Goal: Task Accomplishment & Management: Complete application form

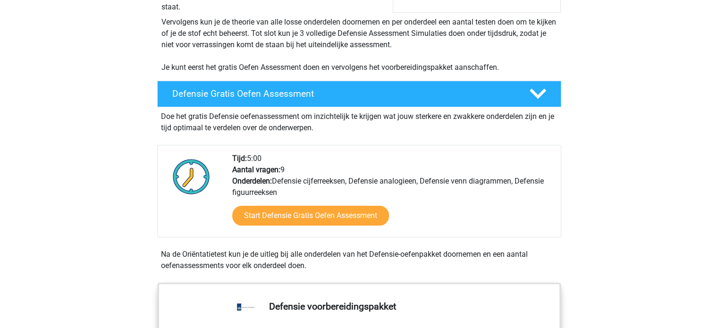
scroll to position [192, 0]
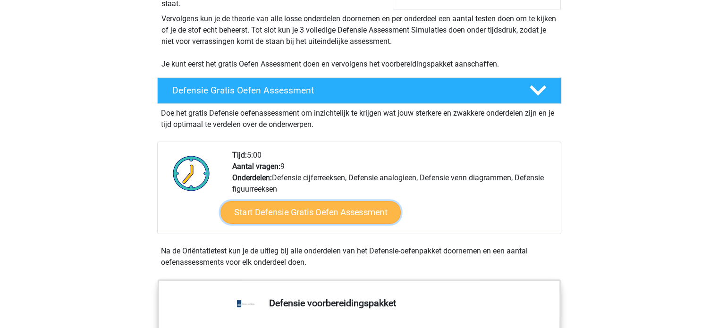
click at [310, 202] on link "Start Defensie Gratis Oefen Assessment" at bounding box center [310, 212] width 180 height 23
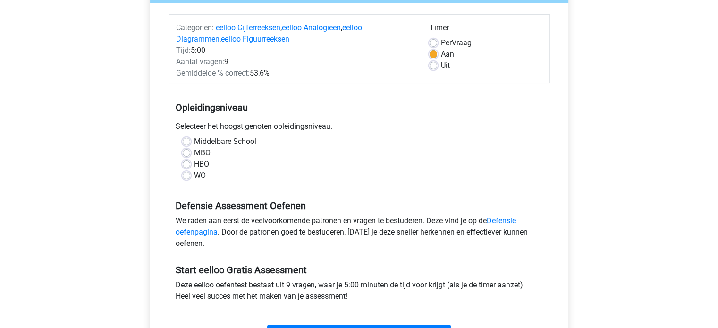
scroll to position [109, 0]
click at [202, 166] on label "HBO" at bounding box center [201, 163] width 15 height 11
click at [190, 166] on input "HBO" at bounding box center [187, 162] width 8 height 9
radio input "true"
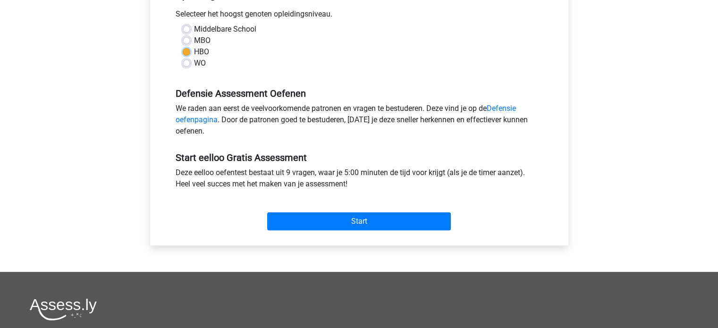
scroll to position [225, 0]
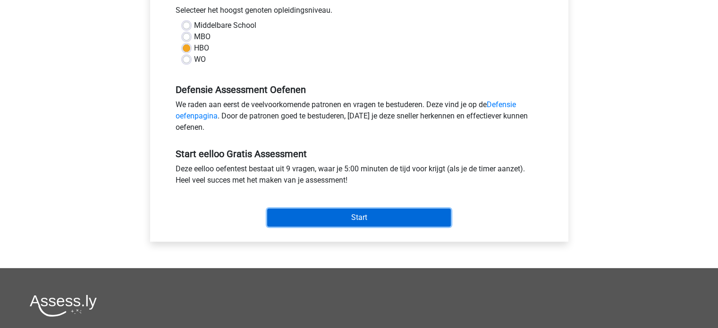
click at [341, 216] on input "Start" at bounding box center [359, 218] width 184 height 18
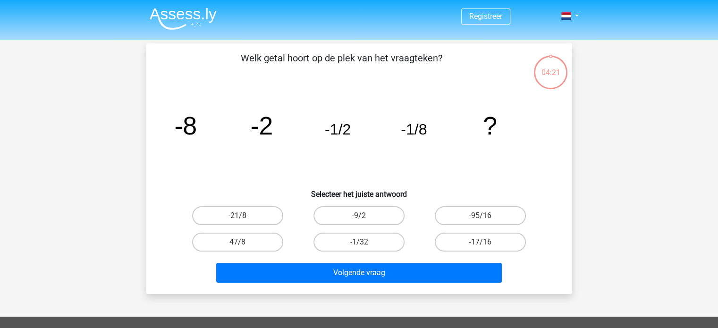
click at [359, 242] on input "-1/32" at bounding box center [362, 245] width 6 height 6
radio input "true"
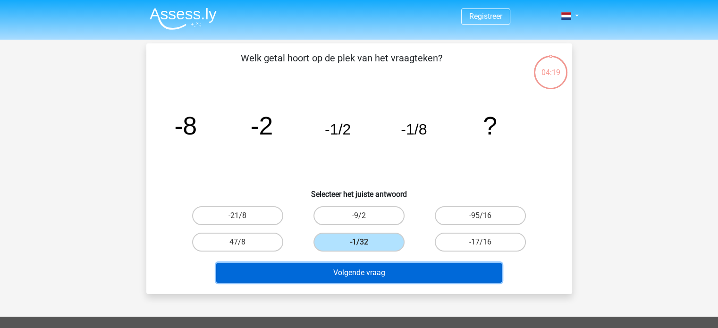
click at [348, 273] on button "Volgende vraag" at bounding box center [359, 273] width 286 height 20
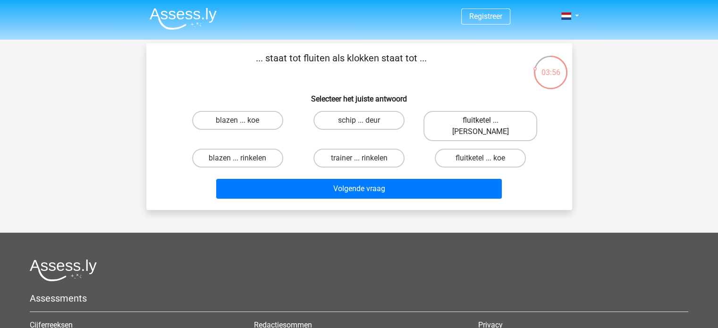
click at [468, 120] on label "fluitketel ... luiden" at bounding box center [480, 126] width 114 height 30
click at [481, 120] on input "fluitketel ... luiden" at bounding box center [484, 123] width 6 height 6
radio input "true"
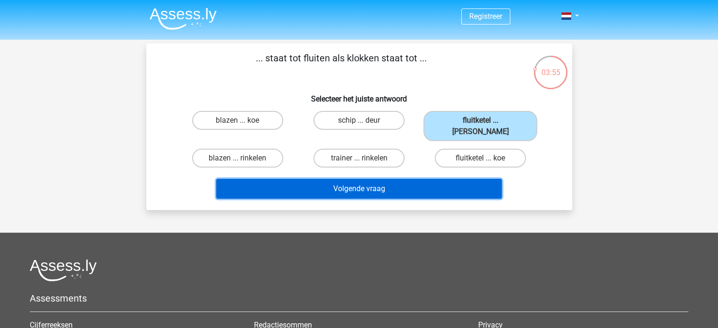
click at [382, 179] on button "Volgende vraag" at bounding box center [359, 189] width 286 height 20
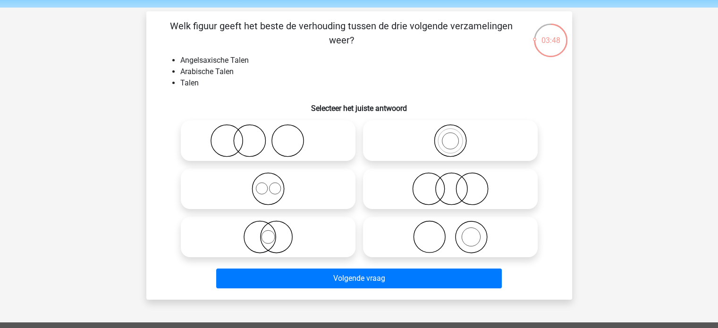
scroll to position [33, 0]
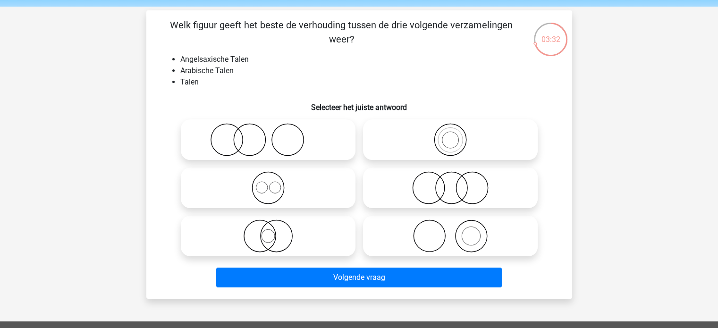
click at [274, 183] on icon at bounding box center [268, 187] width 167 height 33
click at [274, 183] on input "radio" at bounding box center [271, 180] width 6 height 6
radio input "true"
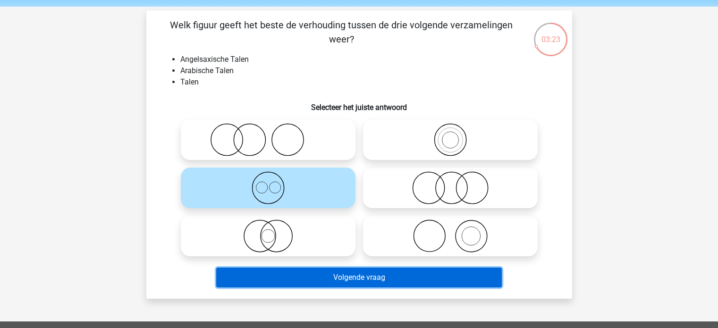
click at [359, 277] on button "Volgende vraag" at bounding box center [359, 278] width 286 height 20
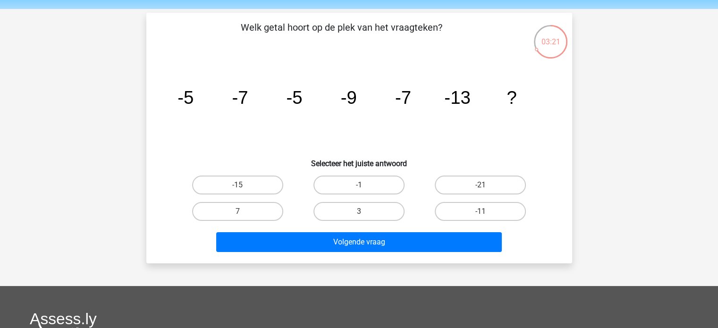
scroll to position [31, 0]
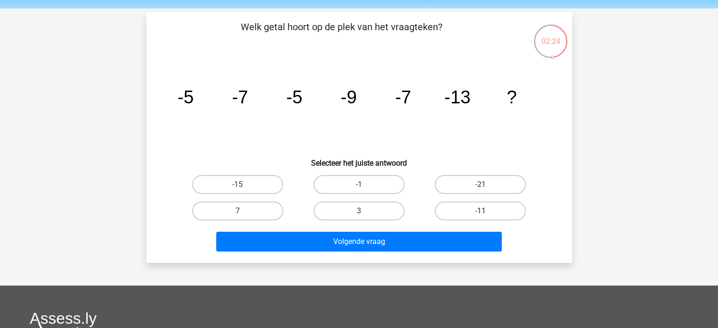
click at [473, 205] on label "-11" at bounding box center [480, 211] width 91 height 19
click at [481, 211] on input "-11" at bounding box center [484, 214] width 6 height 6
radio input "true"
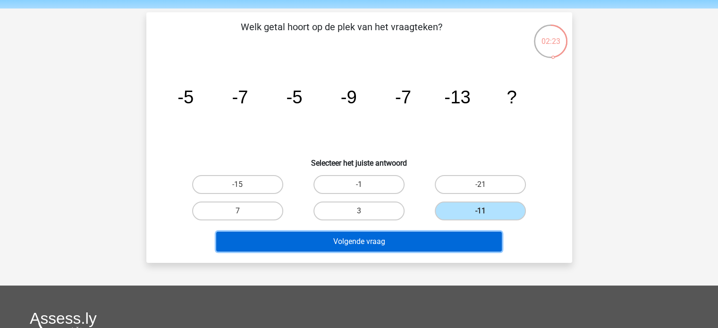
click at [415, 242] on button "Volgende vraag" at bounding box center [359, 242] width 286 height 20
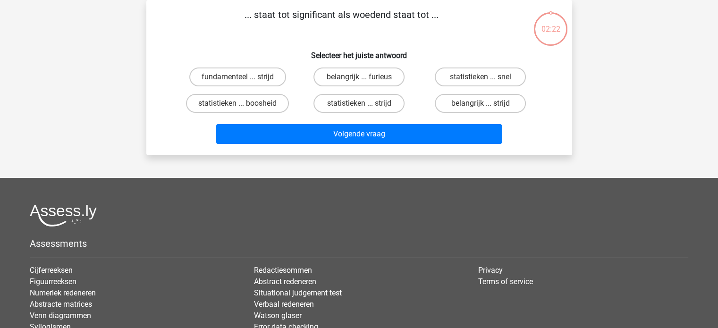
scroll to position [0, 0]
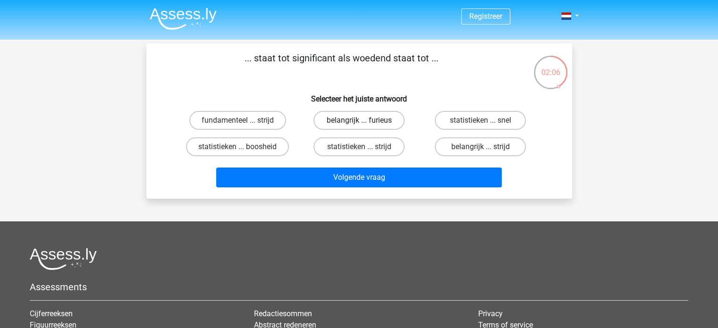
click at [374, 123] on label "belangrijk ... furieus" at bounding box center [358, 120] width 91 height 19
click at [365, 123] on input "belangrijk ... furieus" at bounding box center [362, 123] width 6 height 6
radio input "true"
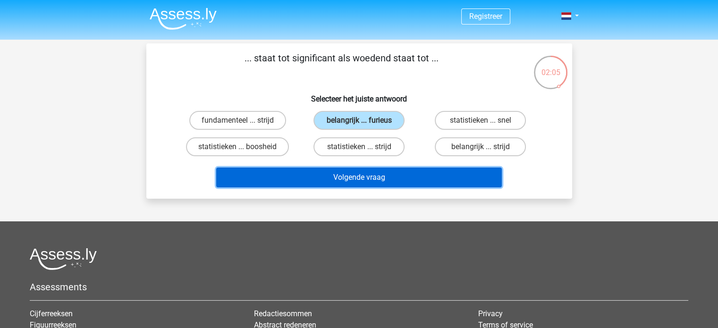
click at [350, 177] on button "Volgende vraag" at bounding box center [359, 178] width 286 height 20
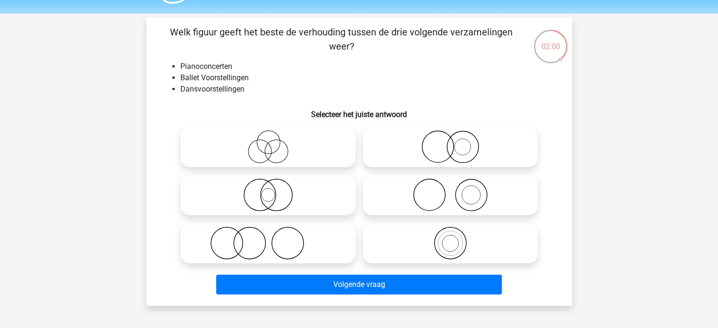
scroll to position [26, 0]
click at [449, 189] on icon at bounding box center [450, 194] width 167 height 33
click at [450, 189] on input "radio" at bounding box center [453, 187] width 6 height 6
radio input "true"
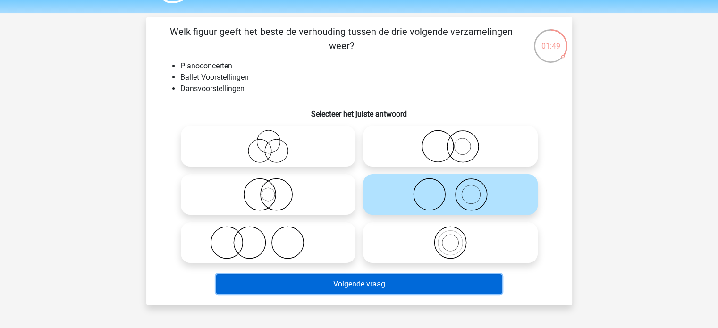
click at [361, 281] on button "Volgende vraag" at bounding box center [359, 284] width 286 height 20
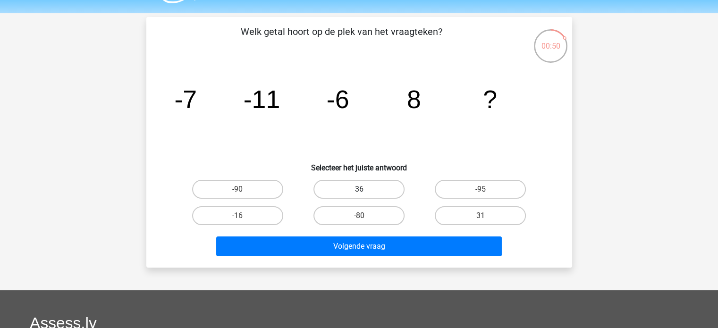
click at [346, 186] on label "36" at bounding box center [358, 189] width 91 height 19
click at [359, 189] on input "36" at bounding box center [362, 192] width 6 height 6
radio input "true"
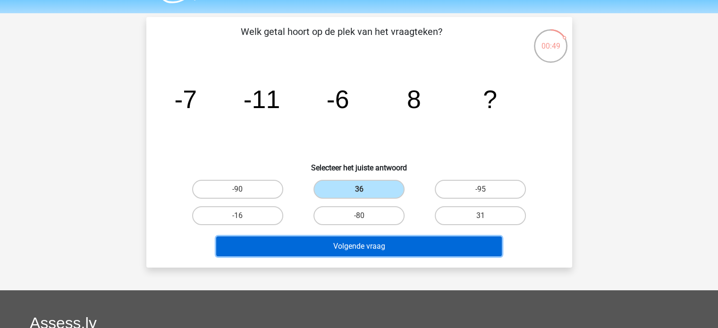
click at [349, 239] on button "Volgende vraag" at bounding box center [359, 246] width 286 height 20
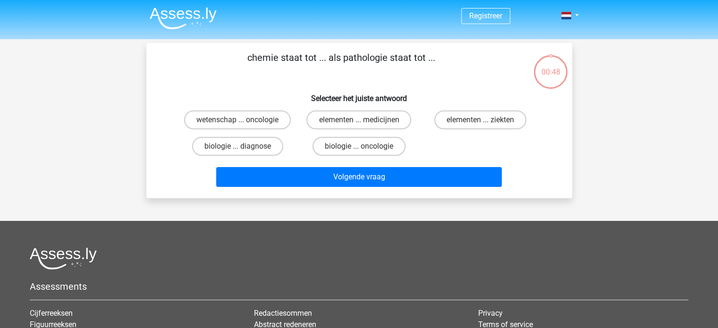
scroll to position [0, 0]
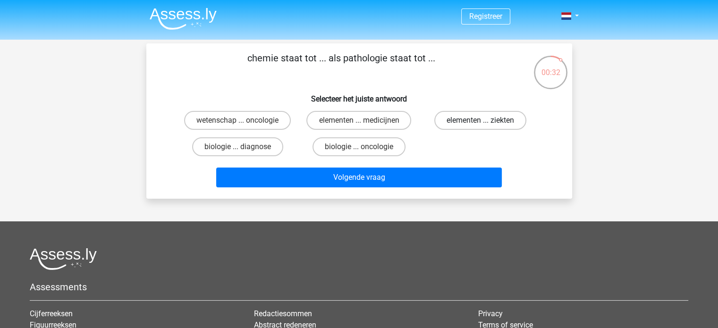
click at [449, 123] on label "elementen ... ziekten" at bounding box center [480, 120] width 92 height 19
click at [481, 123] on input "elementen ... ziekten" at bounding box center [484, 123] width 6 height 6
radio input "true"
click at [372, 126] on label "elementen ... medicijnen" at bounding box center [358, 120] width 105 height 19
click at [365, 126] on input "elementen ... medicijnen" at bounding box center [362, 123] width 6 height 6
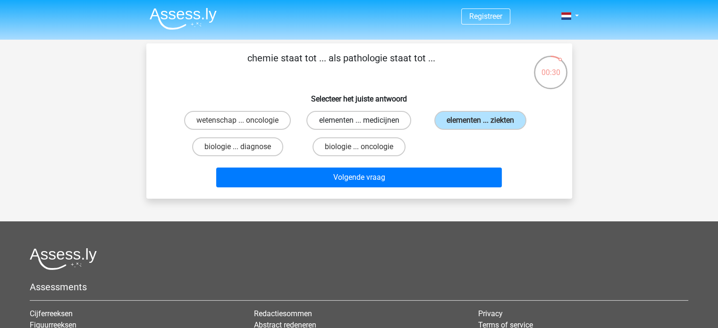
radio input "true"
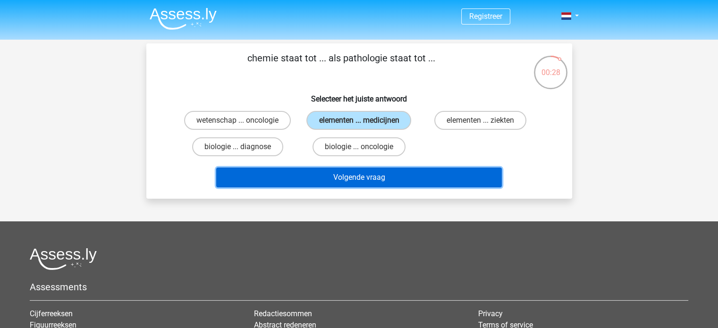
click at [369, 172] on button "Volgende vraag" at bounding box center [359, 178] width 286 height 20
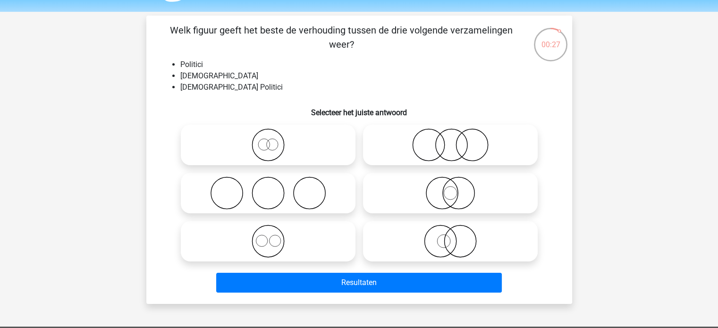
scroll to position [29, 0]
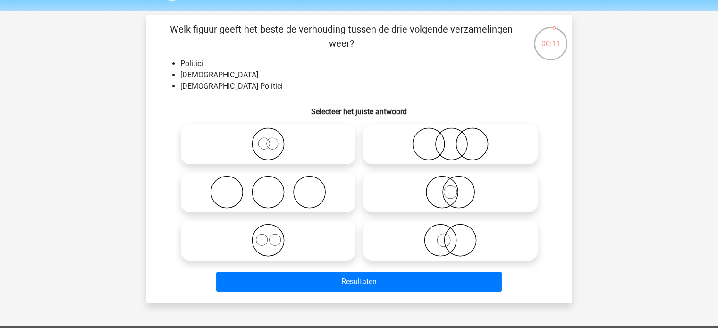
click at [455, 128] on circle at bounding box center [451, 144] width 32 height 32
click at [455, 133] on input "radio" at bounding box center [453, 136] width 6 height 6
radio input "true"
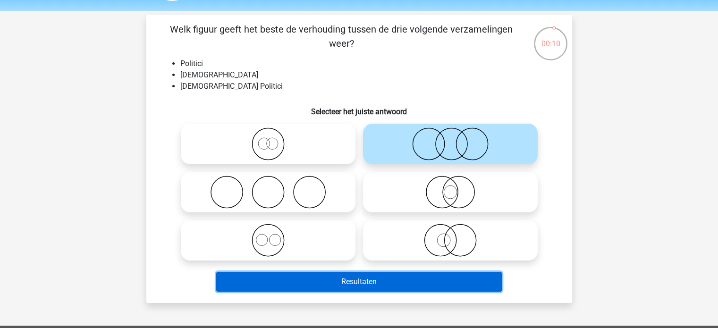
click at [397, 276] on button "Resultaten" at bounding box center [359, 282] width 286 height 20
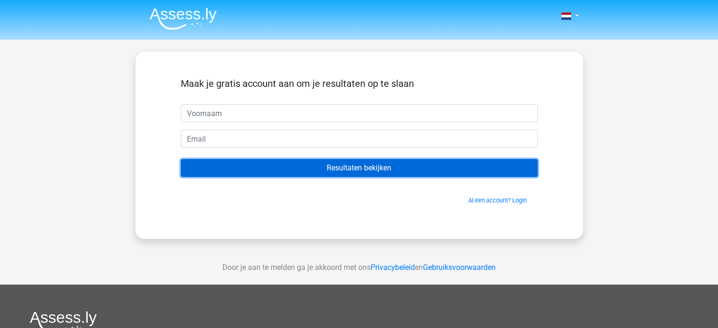
click at [368, 174] on input "Resultaten bekijken" at bounding box center [359, 168] width 357 height 18
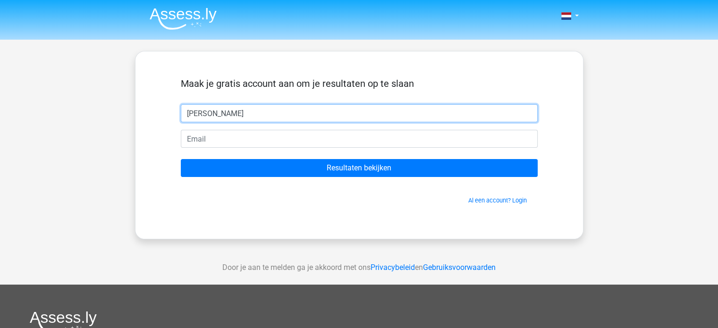
type input "[PERSON_NAME]"
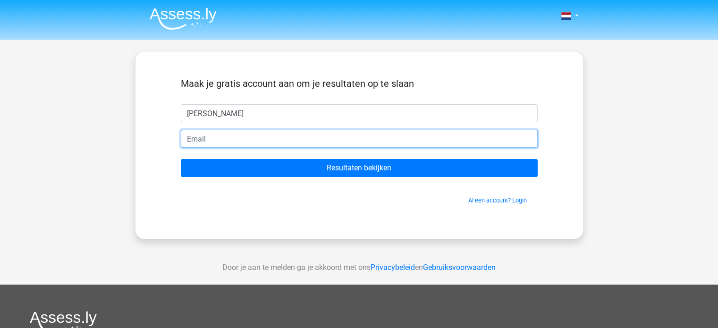
click at [191, 141] on input "email" at bounding box center [359, 139] width 357 height 18
click at [215, 137] on input "test" at bounding box center [359, 139] width 357 height 18
type input "test@test.nl"
click at [181, 159] on input "Resultaten bekijken" at bounding box center [359, 168] width 357 height 18
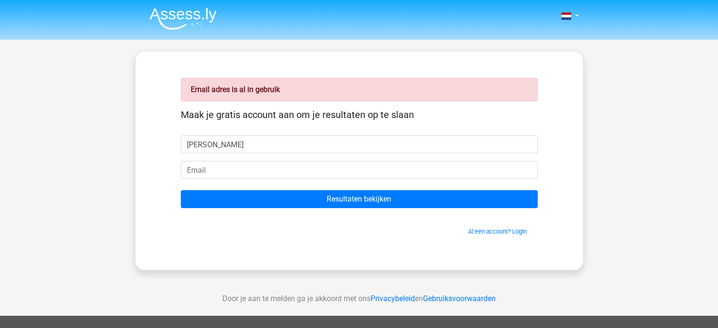
type input "[PERSON_NAME]"
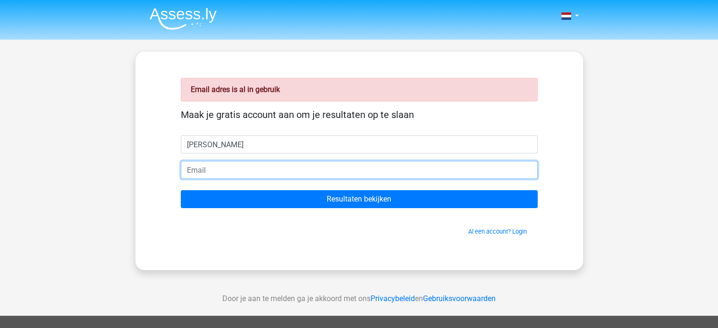
click at [208, 174] on input "email" at bounding box center [359, 170] width 357 height 18
click at [211, 169] on input "123abc"[DOMAIN_NAME]" at bounding box center [359, 170] width 357 height 18
type input "[EMAIL_ADDRESS][DOMAIN_NAME]"
click at [181, 190] on input "Resultaten bekijken" at bounding box center [359, 199] width 357 height 18
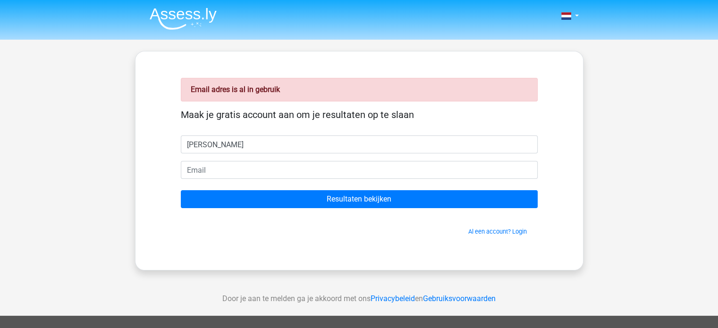
type input "[PERSON_NAME]"
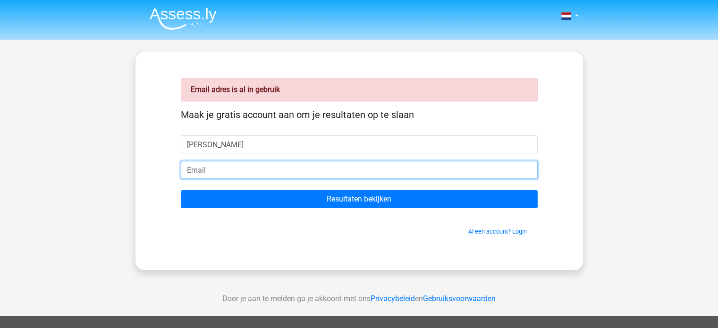
click at [203, 171] on input "email" at bounding box center [359, 170] width 357 height 18
type input "[EMAIL_ADDRESS][DOMAIN_NAME]"
click at [181, 190] on input "Resultaten bekijken" at bounding box center [359, 199] width 357 height 18
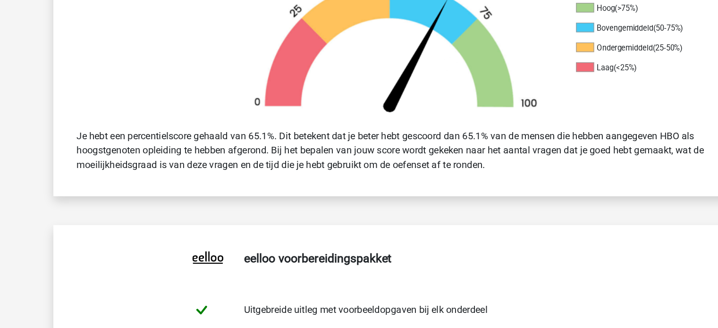
scroll to position [296, 0]
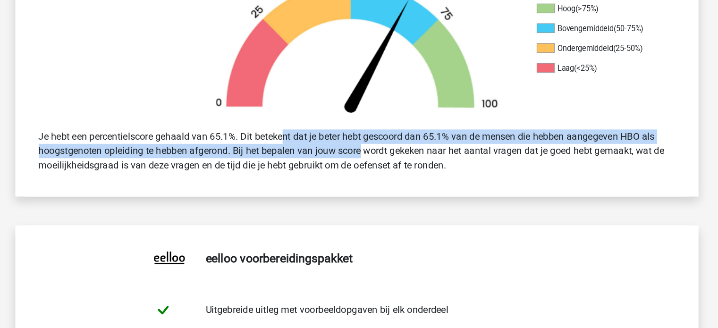
drag, startPoint x: 273, startPoint y: 137, endPoint x: 330, endPoint y: 149, distance: 57.9
click at [330, 149] on div "Je hebt een percentielscore gehaald van 65.1%. Dit betekent dat je beter hebt g…" at bounding box center [358, 147] width 515 height 42
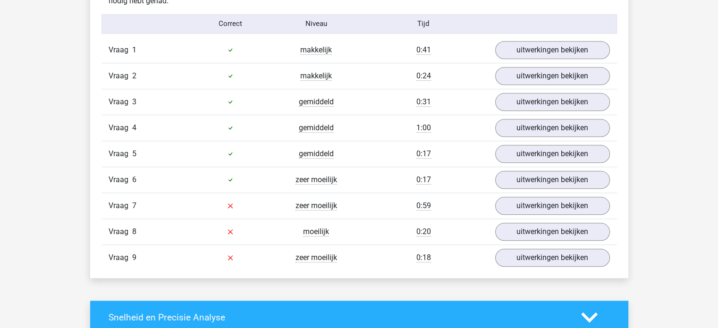
scroll to position [1043, 0]
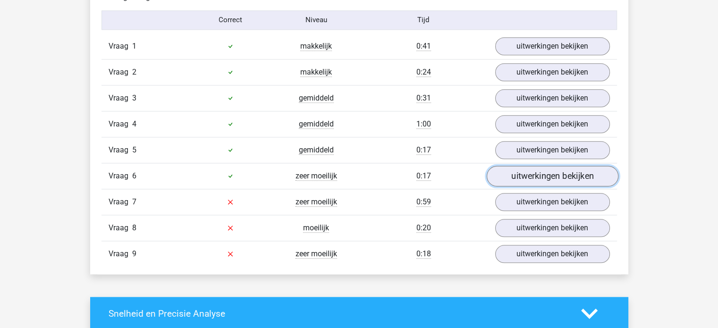
click at [517, 181] on link "uitwerkingen bekijken" at bounding box center [552, 176] width 132 height 21
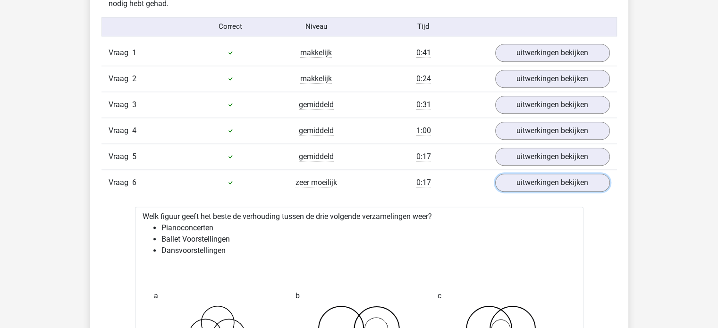
scroll to position [1037, 0]
click at [548, 179] on link "uitwerkingen bekijken" at bounding box center [552, 182] width 132 height 21
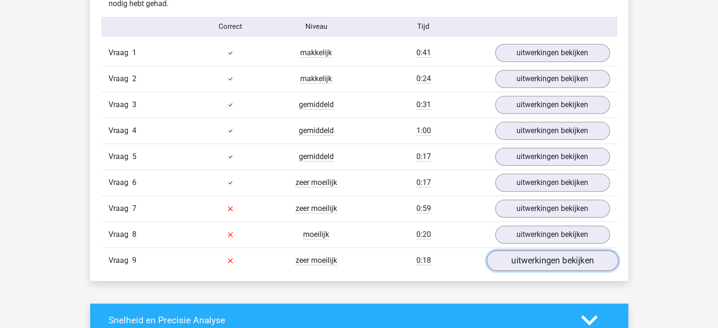
click at [541, 250] on link "uitwerkingen bekijken" at bounding box center [552, 260] width 132 height 21
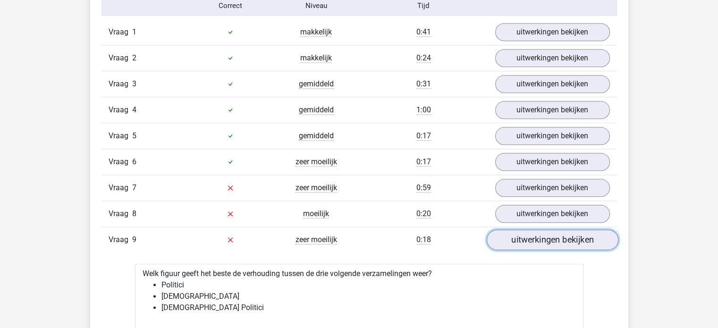
scroll to position [1066, 0]
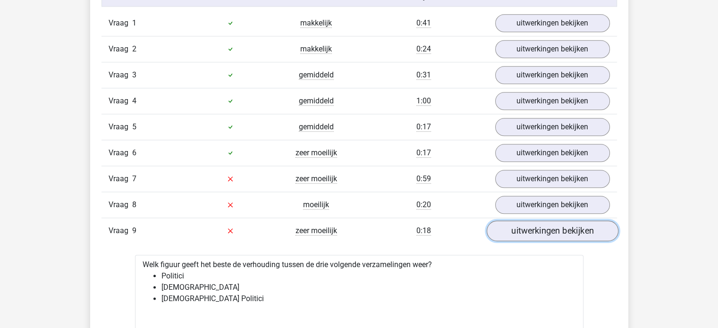
click at [525, 224] on link "uitwerkingen bekijken" at bounding box center [552, 230] width 132 height 21
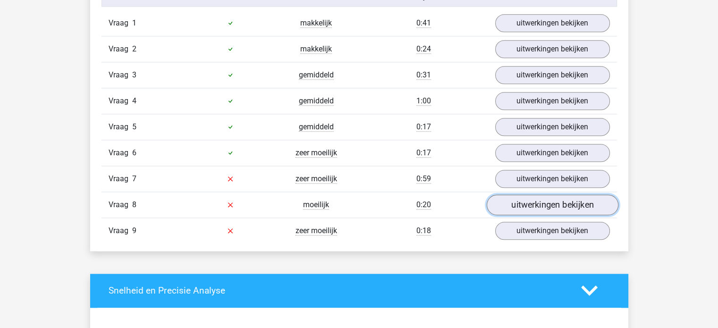
click at [500, 195] on link "uitwerkingen bekijken" at bounding box center [552, 204] width 132 height 21
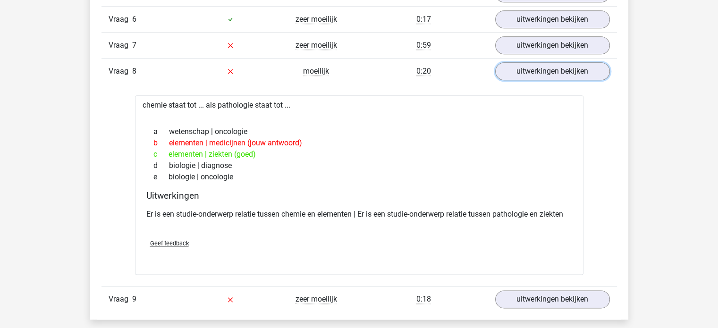
scroll to position [1152, 0]
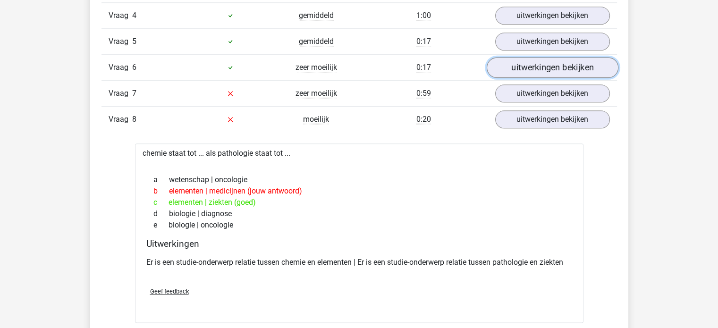
click at [515, 71] on link "uitwerkingen bekijken" at bounding box center [552, 67] width 132 height 21
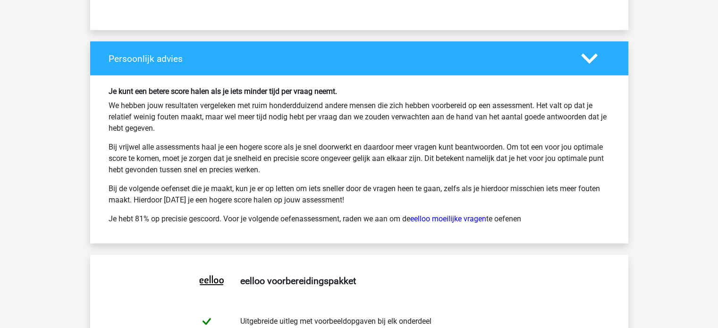
scroll to position [2179, 0]
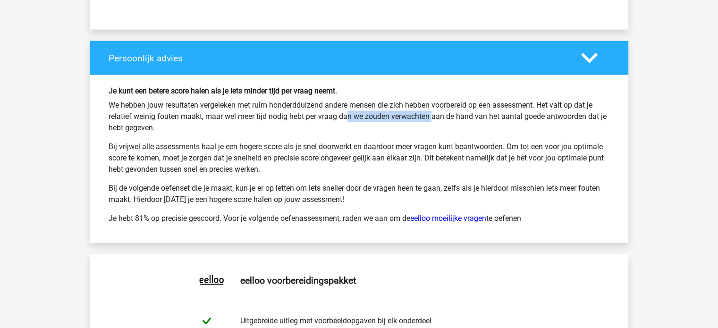
drag, startPoint x: 312, startPoint y: 111, endPoint x: 393, endPoint y: 115, distance: 81.7
click at [393, 115] on p "We hebben jouw resultaten vergeleken met ruim honderdduizend andere mensen die …" at bounding box center [359, 117] width 501 height 34
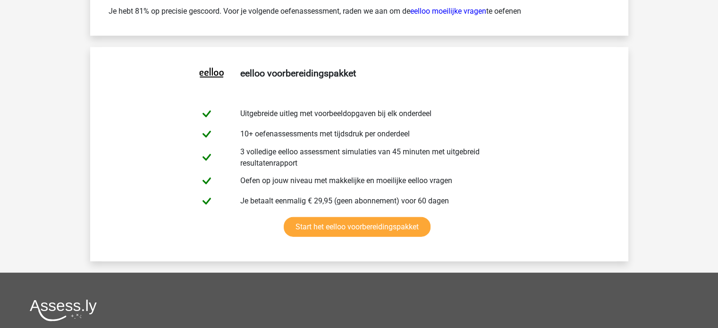
scroll to position [2388, 0]
